Goal: Information Seeking & Learning: Find specific page/section

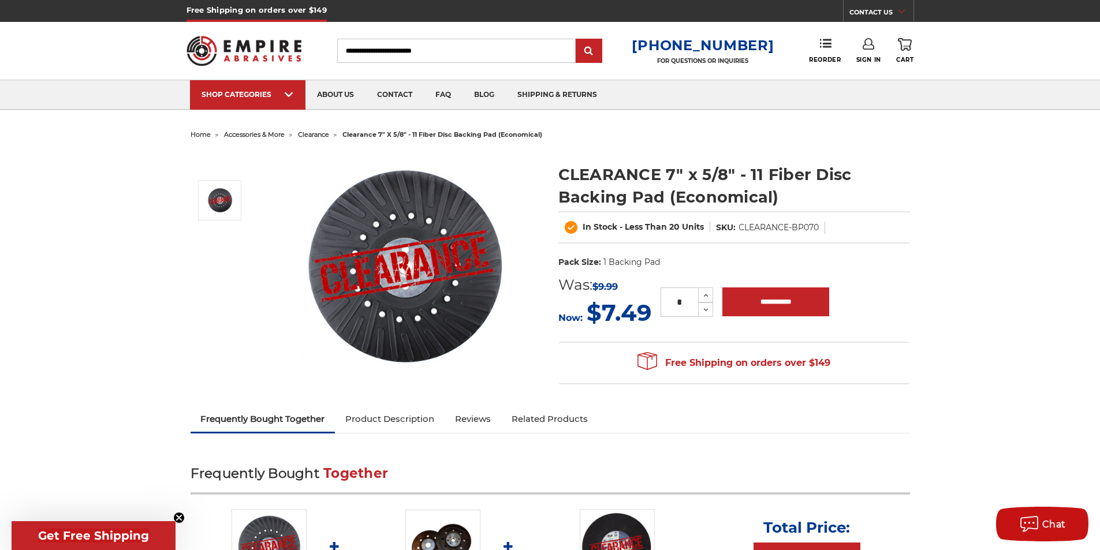
click at [382, 413] on link "Product Description" at bounding box center [390, 419] width 110 height 25
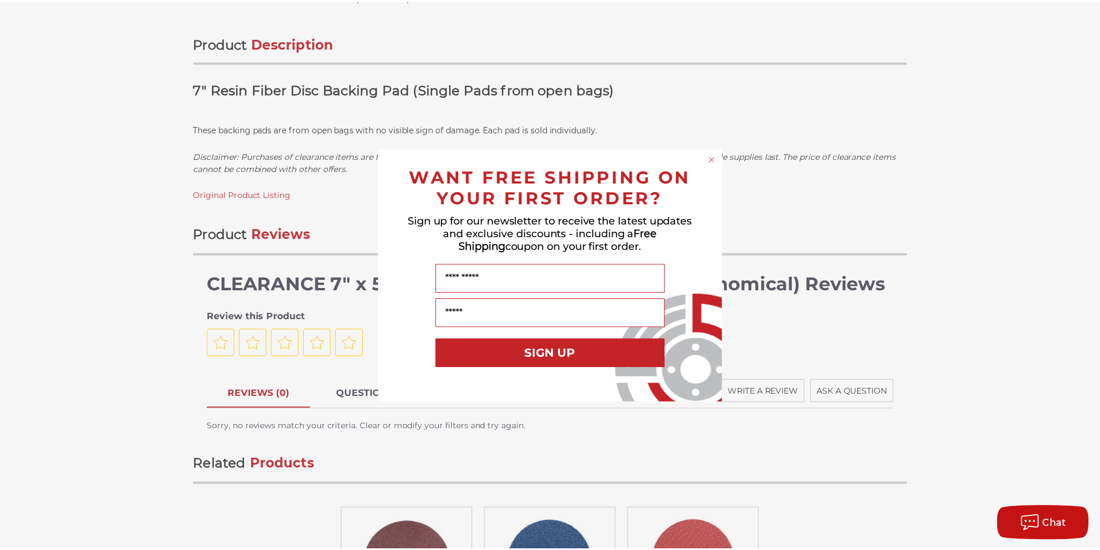
scroll to position [684, 0]
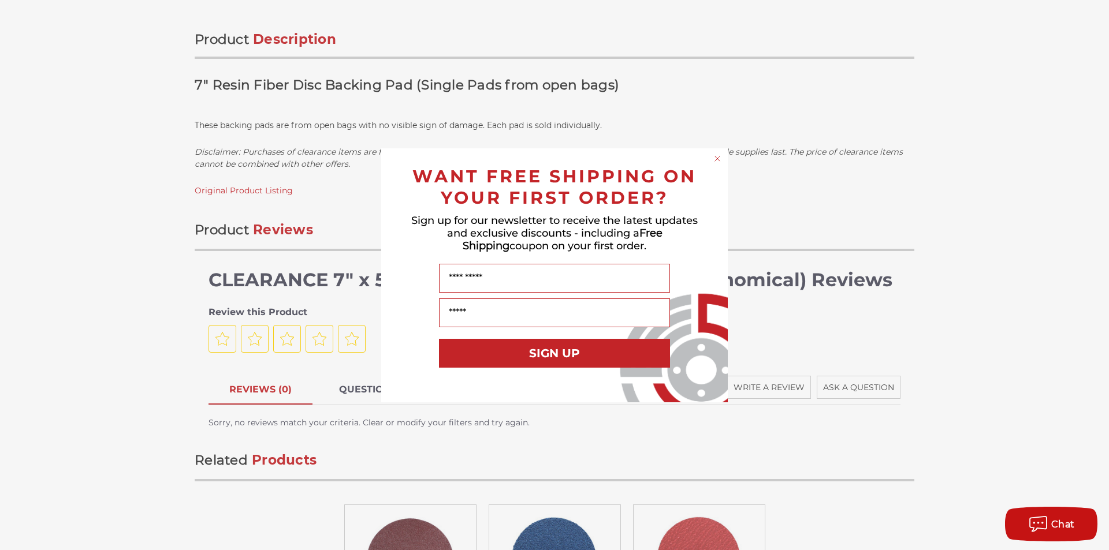
click at [717, 158] on circle "Close dialog" at bounding box center [717, 158] width 11 height 11
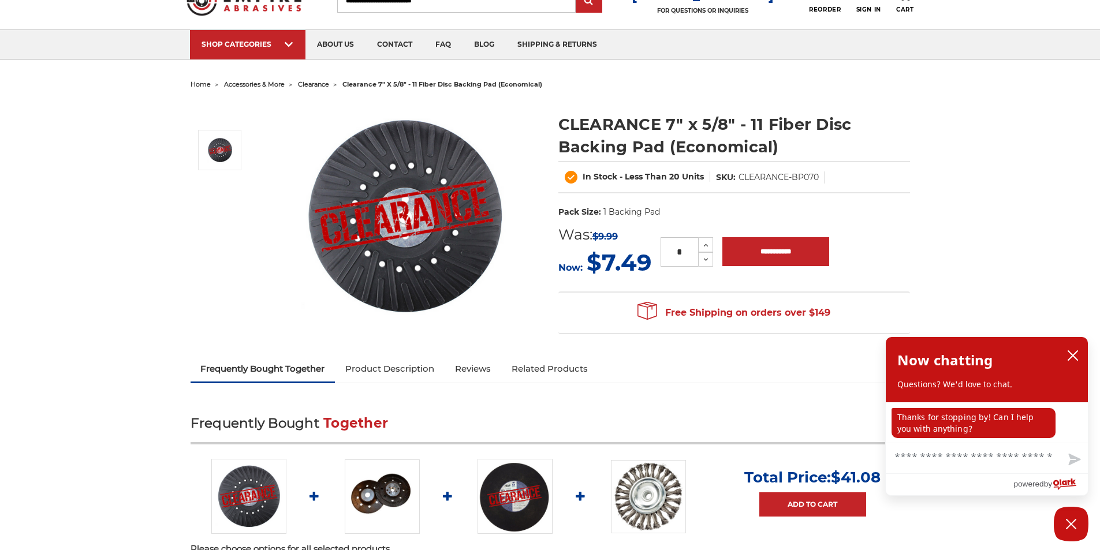
scroll to position [49, 0]
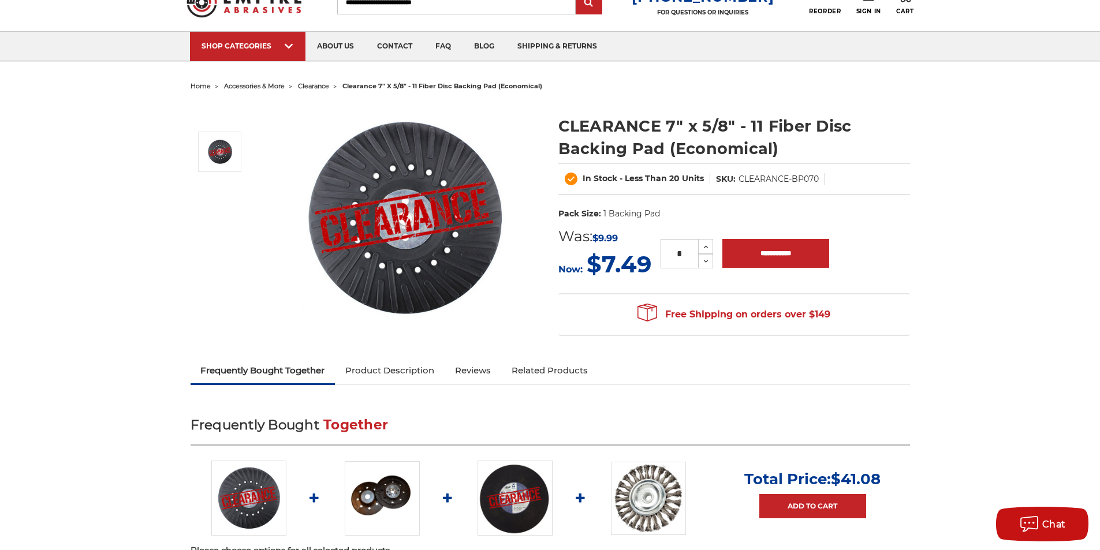
click at [388, 379] on link "Product Description" at bounding box center [390, 370] width 110 height 25
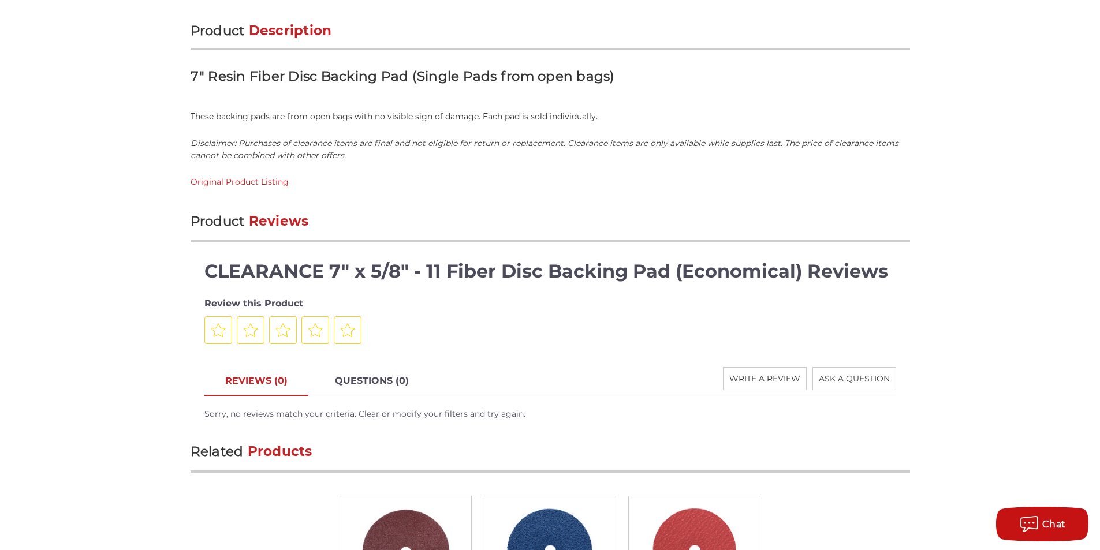
scroll to position [702, 0]
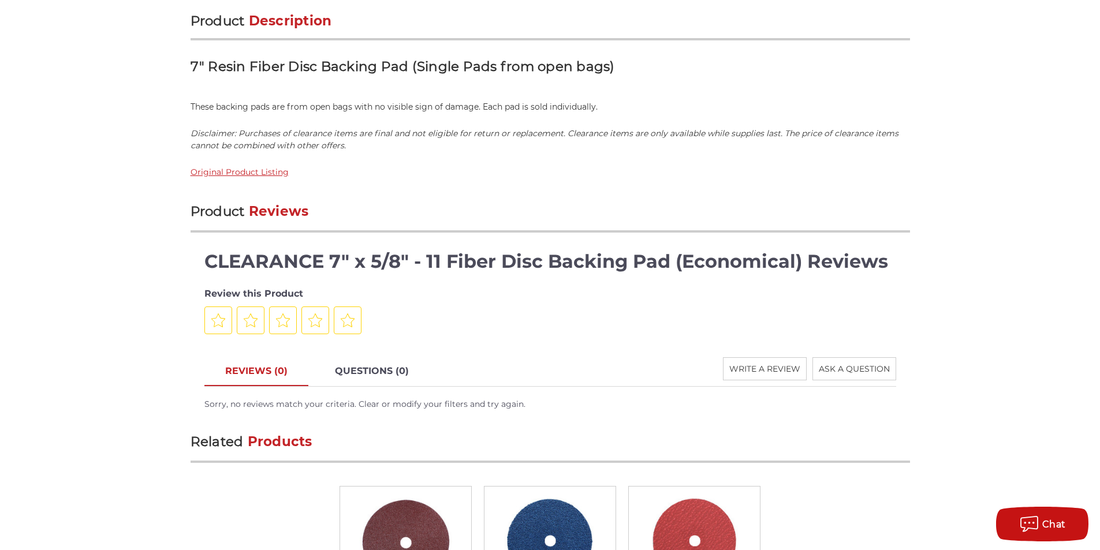
click at [265, 176] on link "Original Product Listing" at bounding box center [240, 172] width 98 height 10
